Goal: Task Accomplishment & Management: Manage account settings

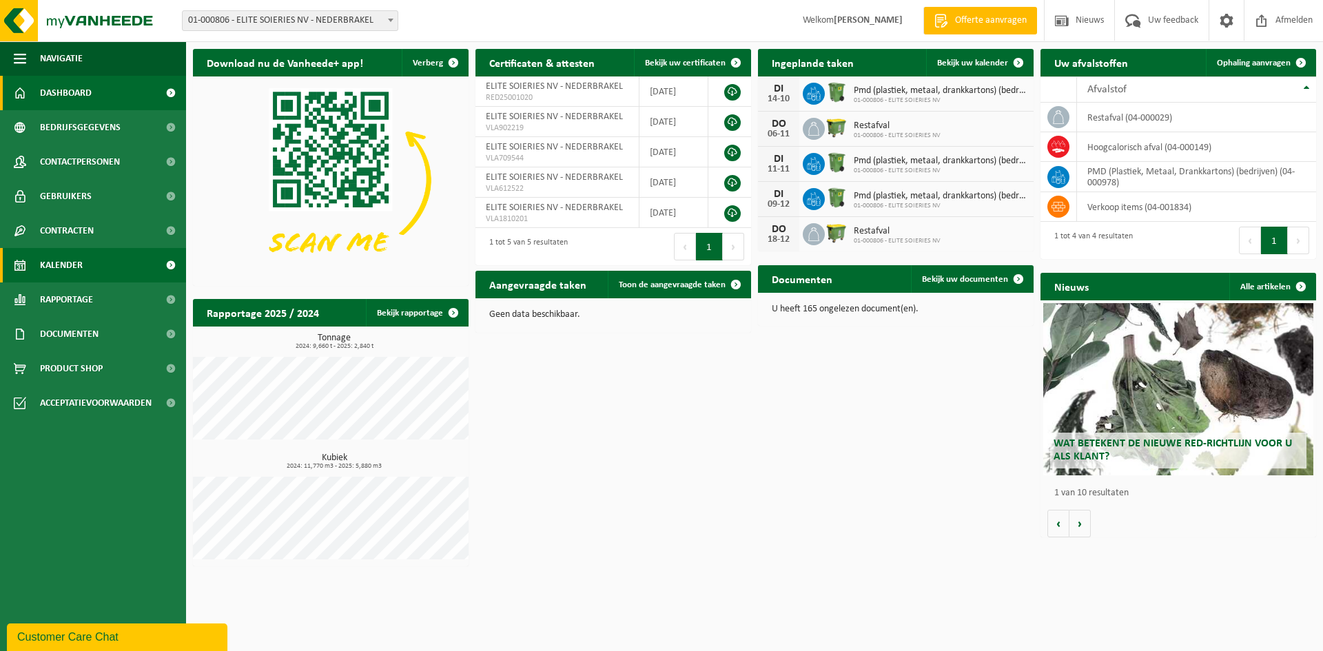
click at [79, 268] on span "Kalender" at bounding box center [61, 265] width 43 height 34
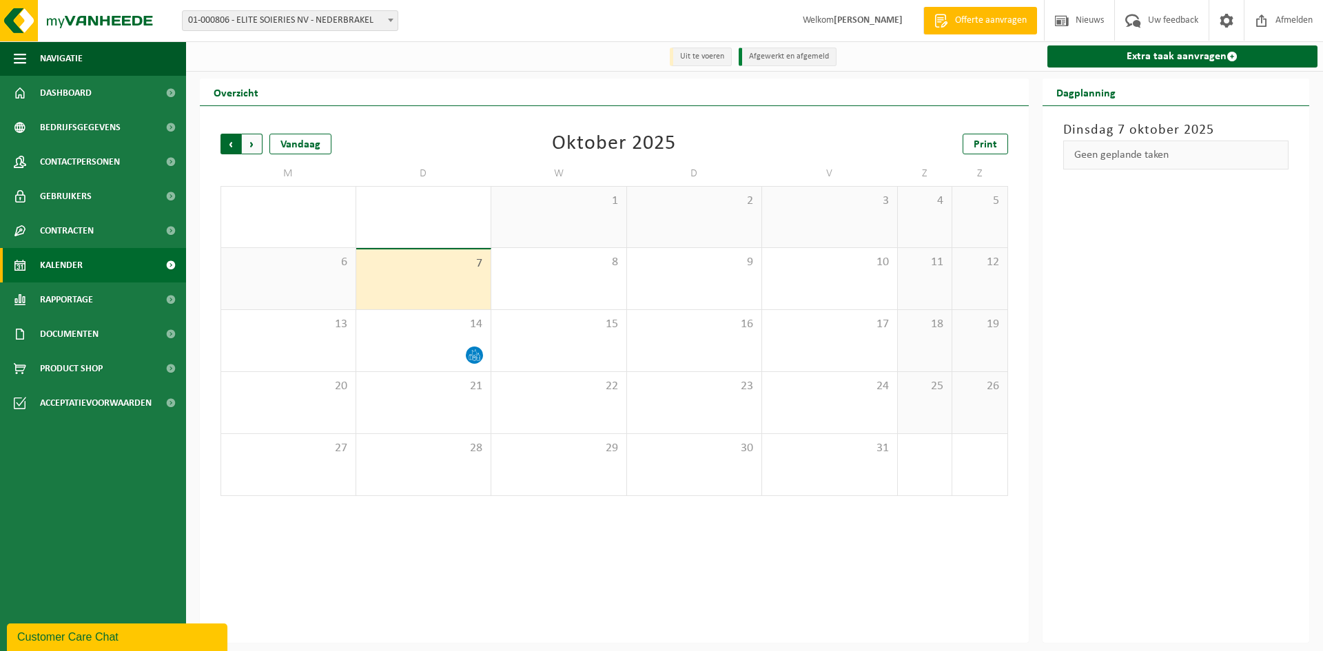
click at [259, 143] on span "Volgende" at bounding box center [252, 144] width 21 height 21
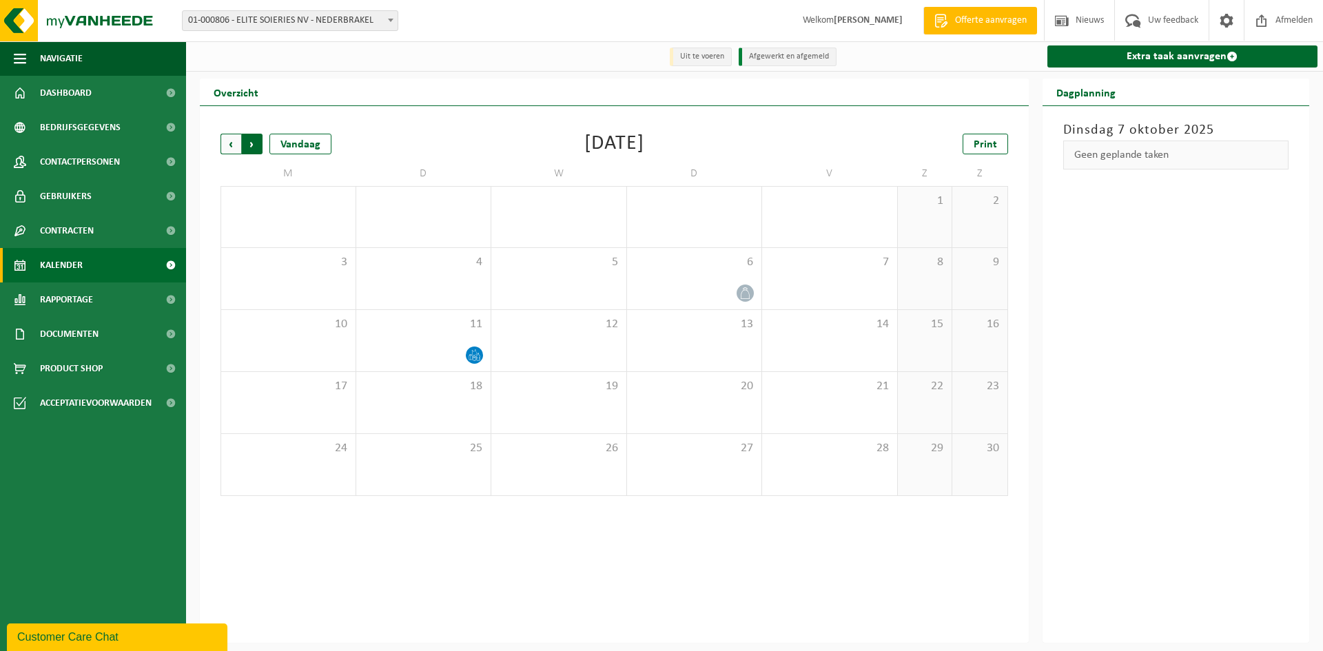
click at [234, 141] on span "Vorige" at bounding box center [230, 144] width 21 height 21
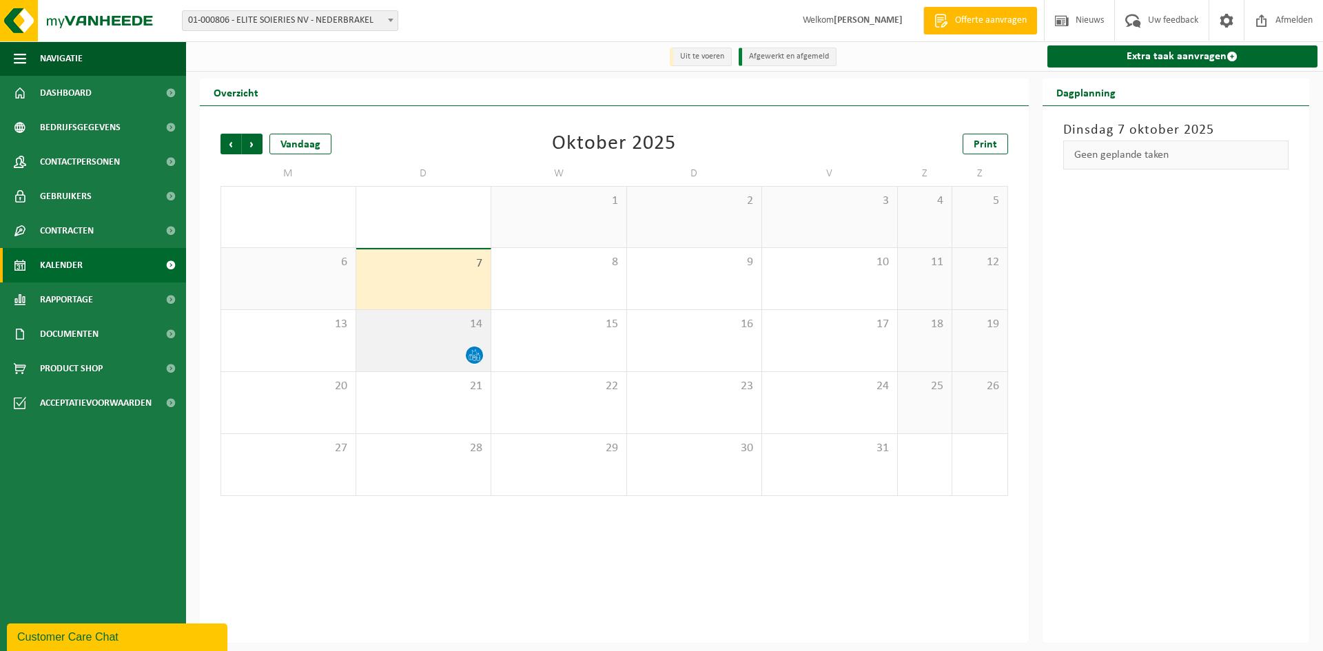
click at [440, 338] on div "14" at bounding box center [423, 340] width 135 height 61
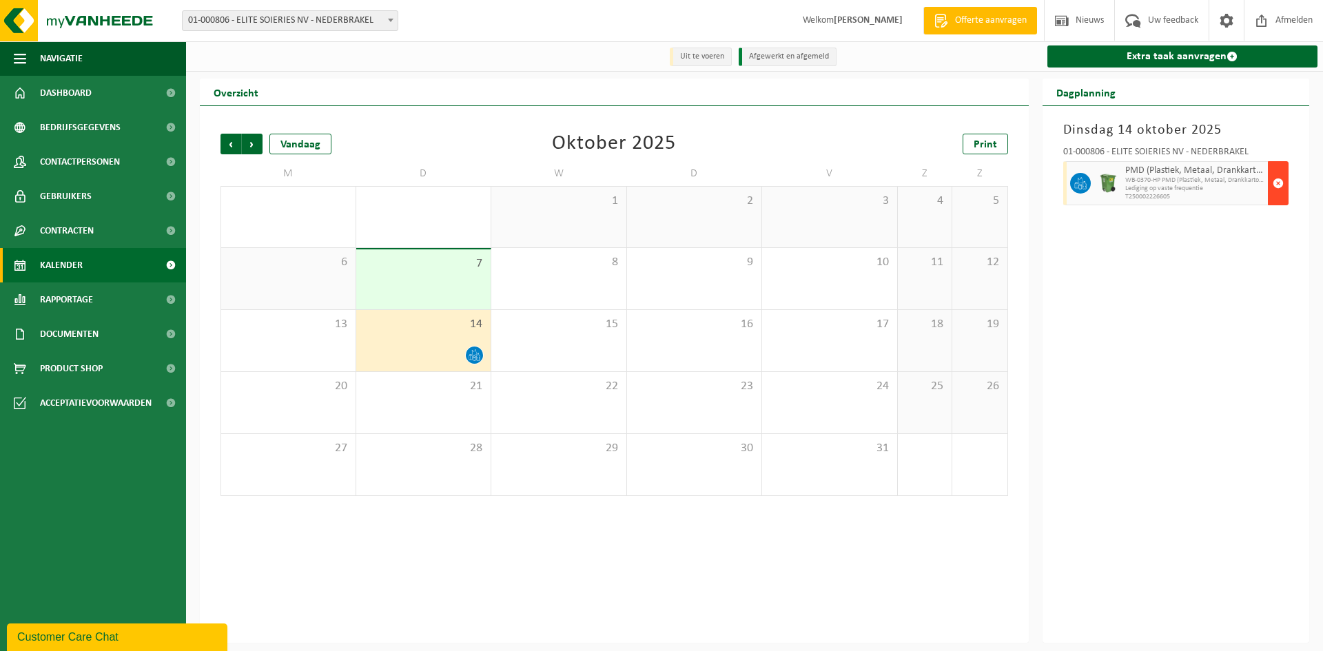
click at [1277, 186] on span "button" at bounding box center [1278, 184] width 11 height 28
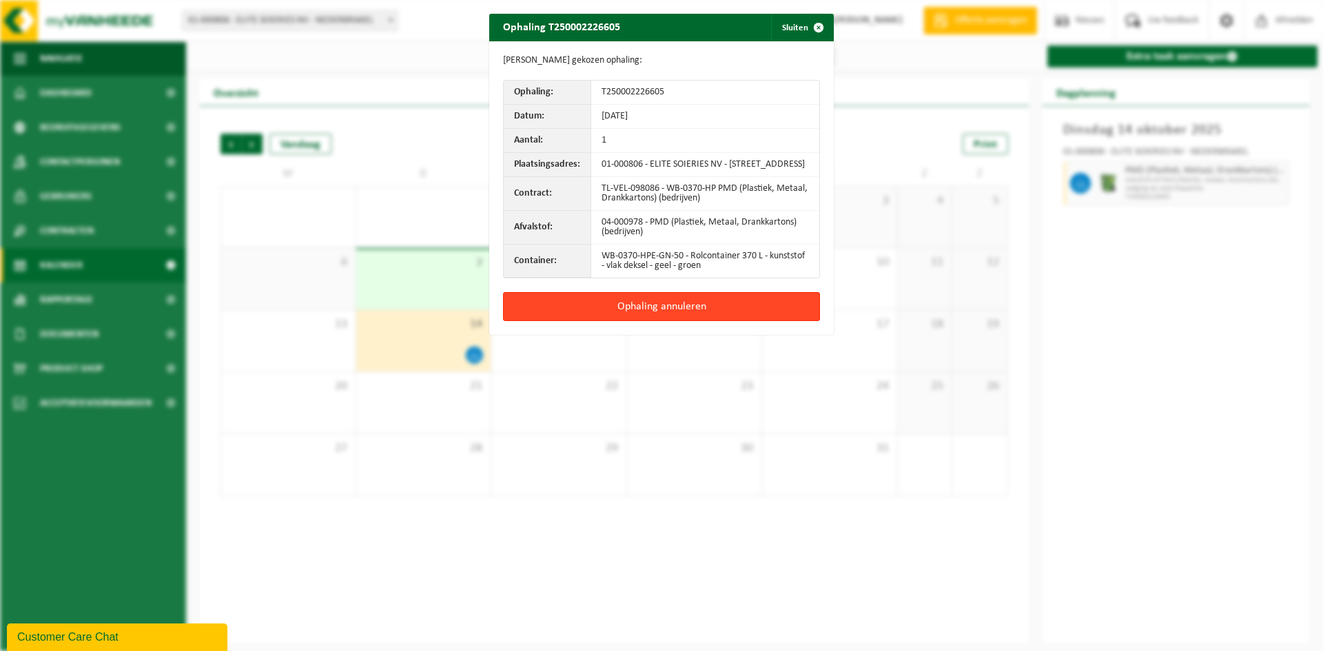
click at [653, 311] on button "Ophaling annuleren" at bounding box center [661, 306] width 317 height 29
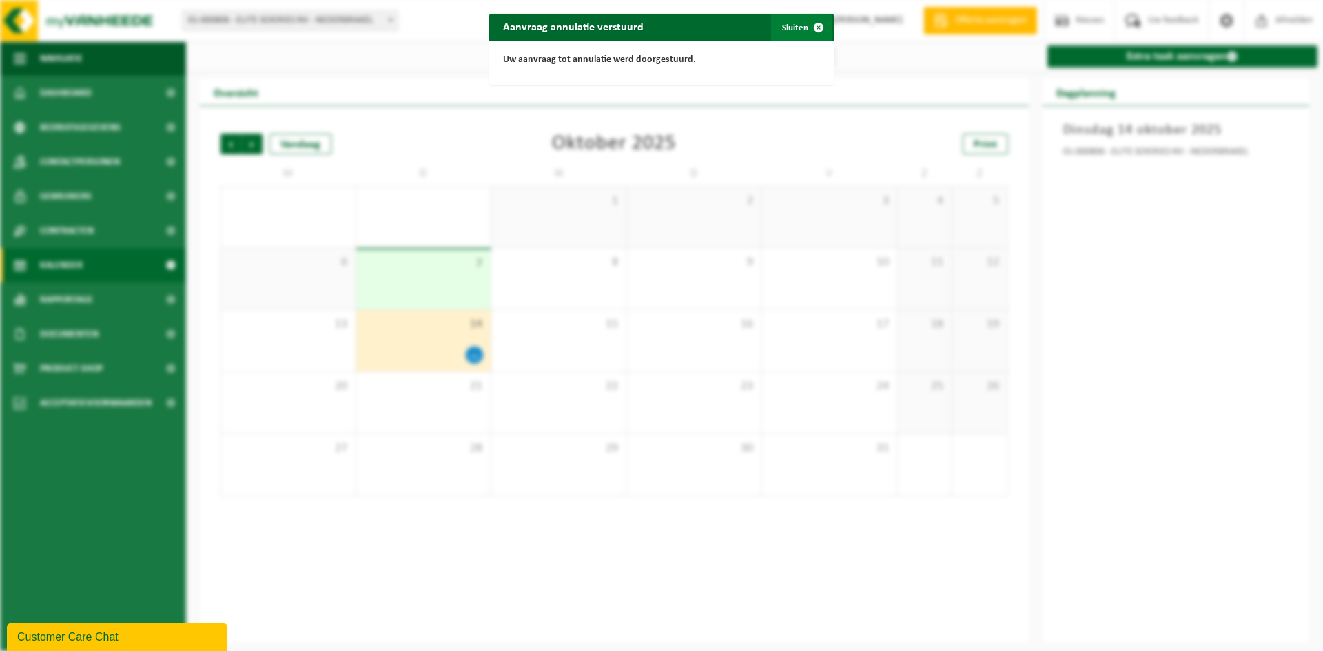
click at [812, 26] on span "button" at bounding box center [819, 28] width 28 height 28
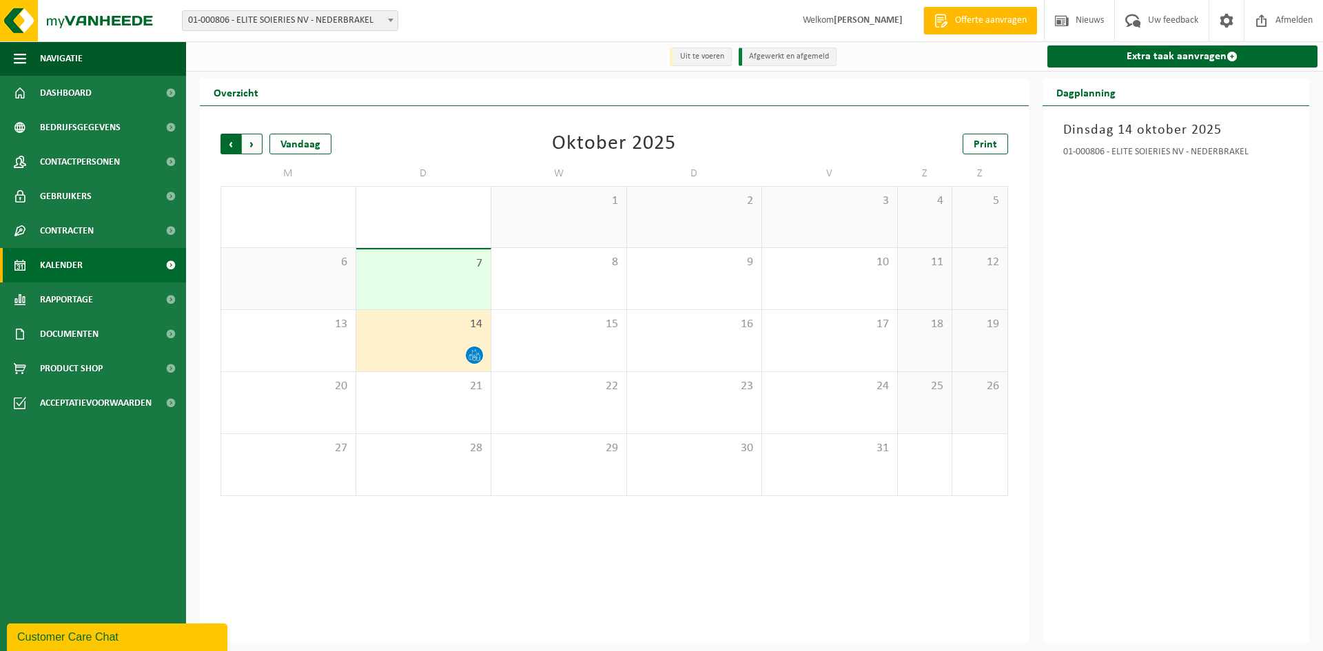
click at [249, 150] on span "Volgende" at bounding box center [252, 144] width 21 height 21
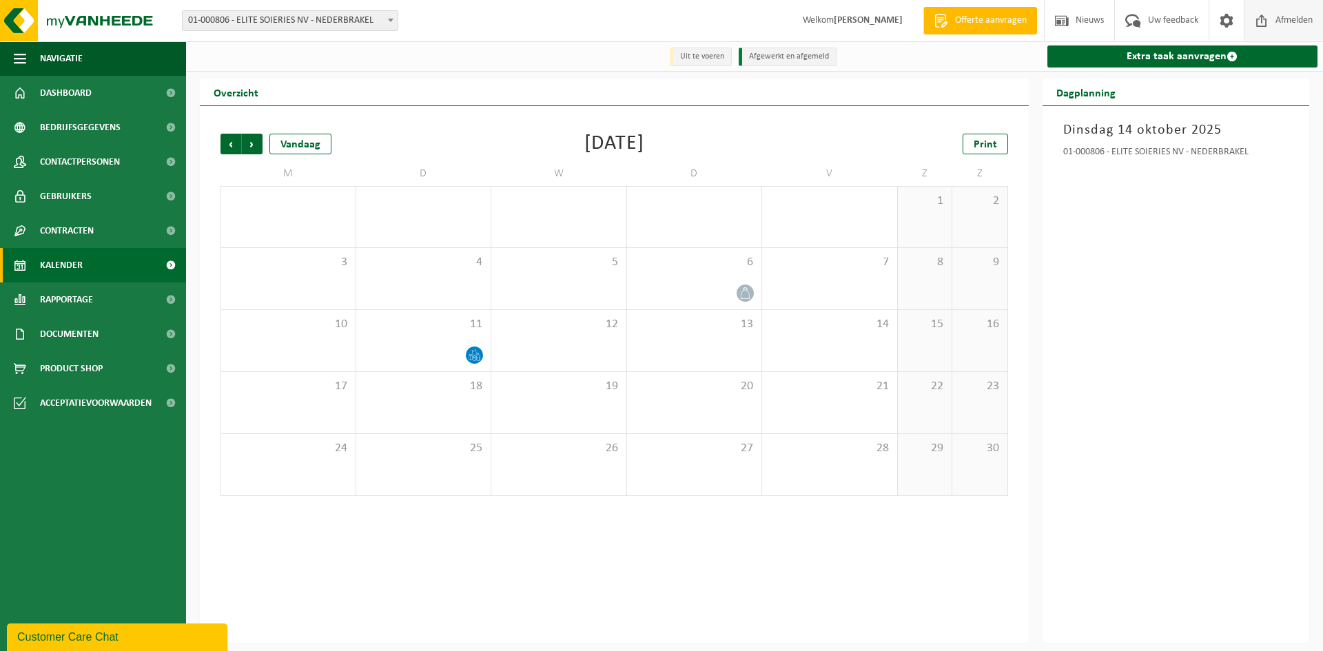
click at [1260, 20] on span at bounding box center [1261, 20] width 21 height 41
